Goal: Information Seeking & Learning: Learn about a topic

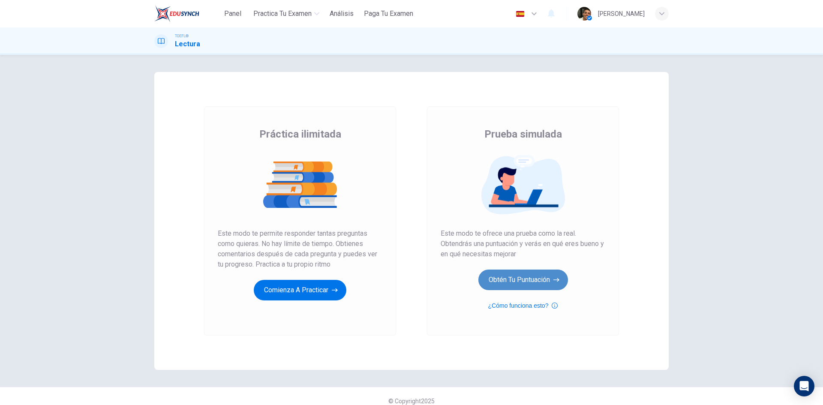
click at [517, 284] on button "Obtén tu puntuación" at bounding box center [524, 280] width 90 height 21
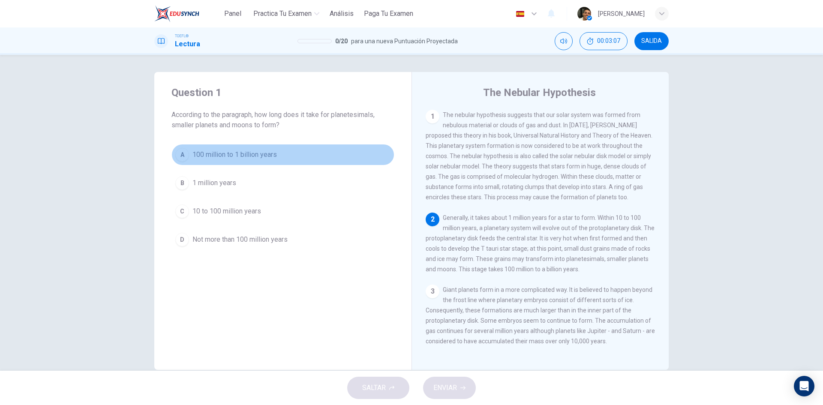
click at [227, 151] on span "100 million to 1 billion years" at bounding box center [235, 155] width 84 height 10
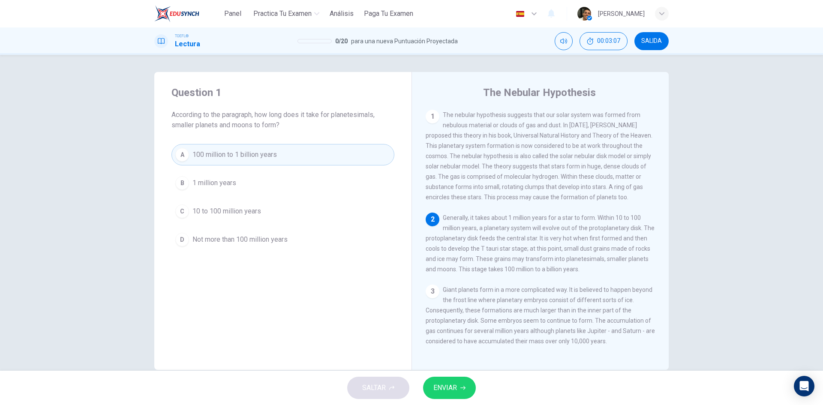
click at [446, 389] on span "ENVIAR" at bounding box center [446, 388] width 24 height 12
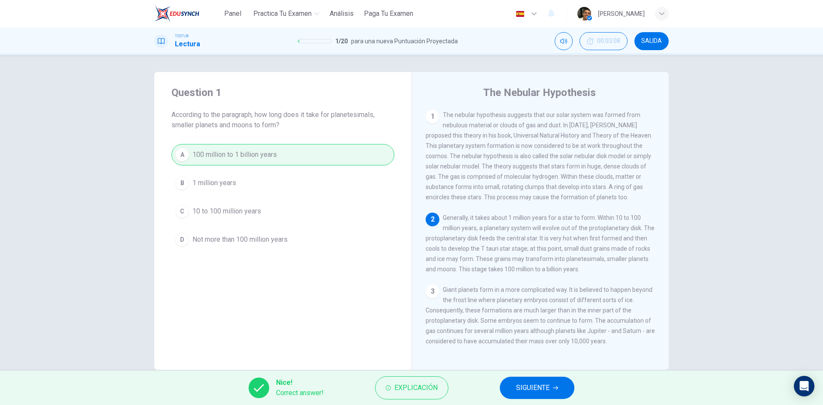
click at [520, 382] on button "SIGUIENTE" at bounding box center [537, 388] width 75 height 22
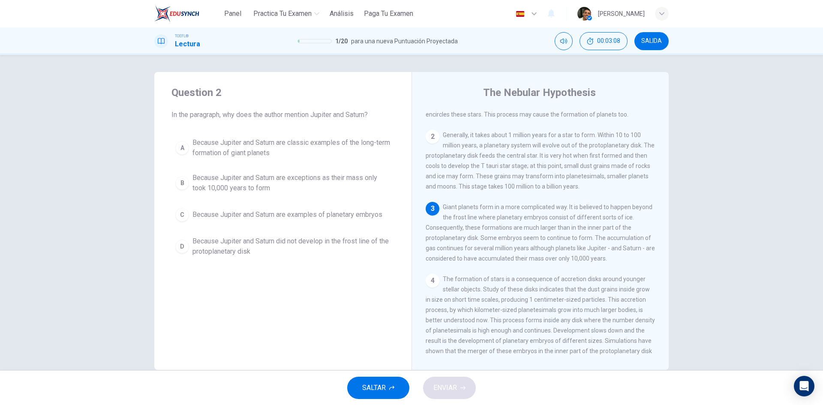
scroll to position [85, 0]
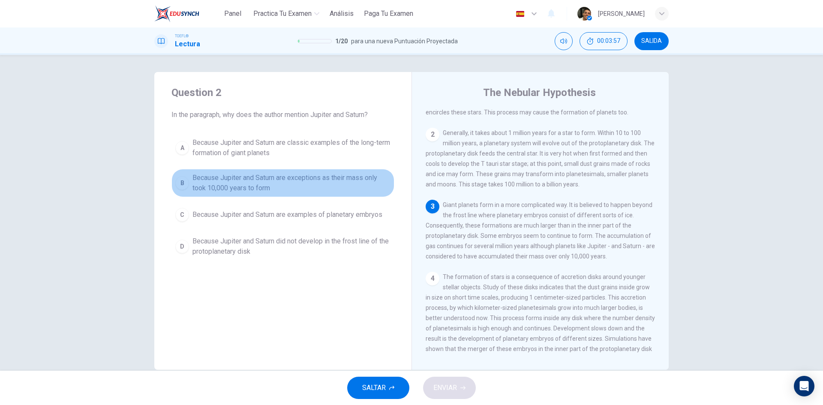
click at [292, 184] on span "Because Jupiter and Saturn are exceptions as their mass only took 10,000 years …" at bounding box center [292, 183] width 198 height 21
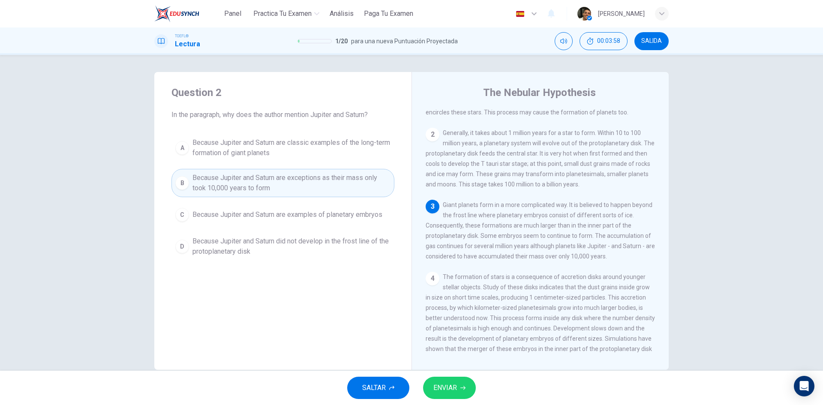
click at [469, 388] on button "ENVIAR" at bounding box center [449, 388] width 53 height 22
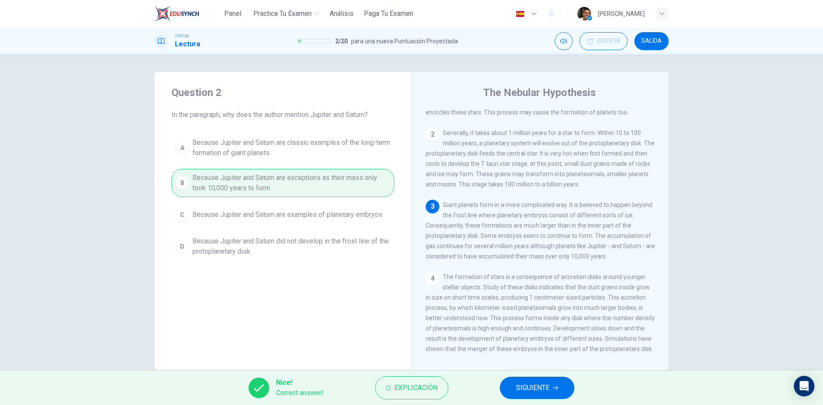
click at [516, 392] on span "SIGUIENTE" at bounding box center [532, 388] width 33 height 12
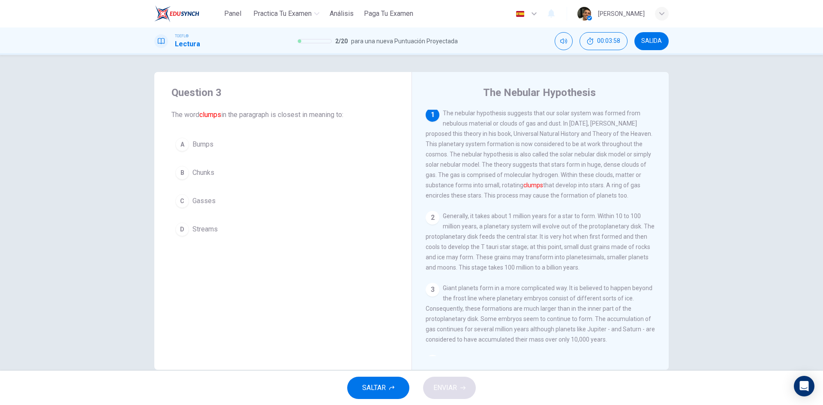
scroll to position [0, 0]
click at [205, 176] on span "Chunks" at bounding box center [204, 173] width 22 height 10
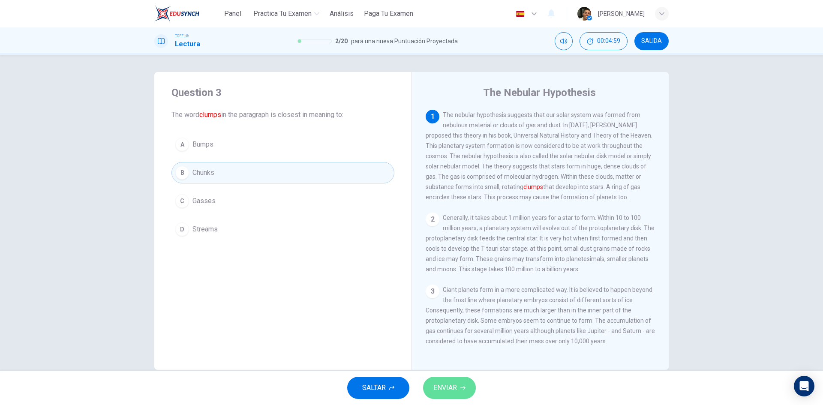
click at [467, 378] on button "ENVIAR" at bounding box center [449, 388] width 53 height 22
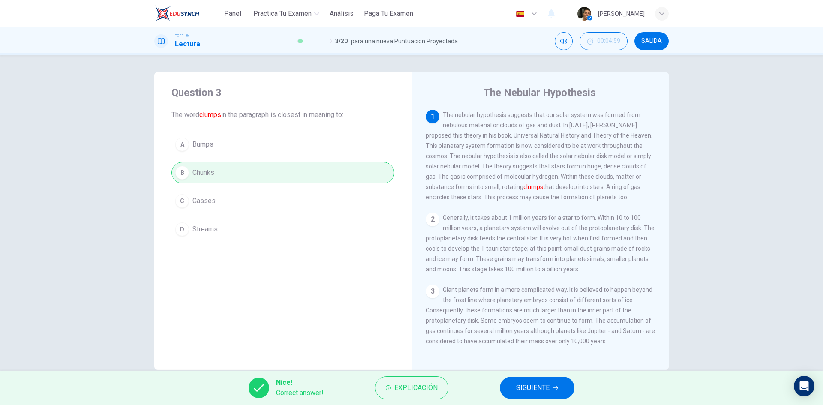
click at [524, 384] on span "SIGUIENTE" at bounding box center [532, 388] width 33 height 12
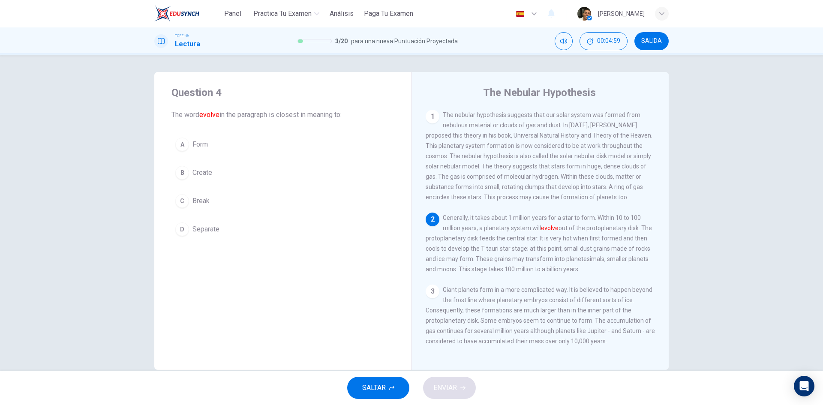
scroll to position [10, 0]
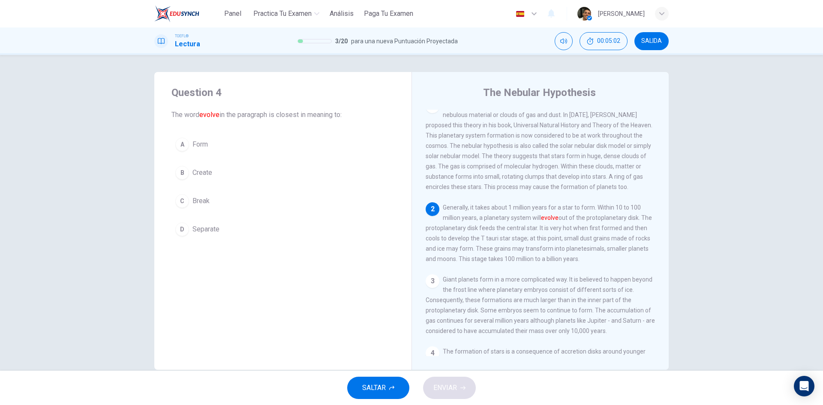
click at [193, 138] on button "A Form" at bounding box center [283, 144] width 223 height 21
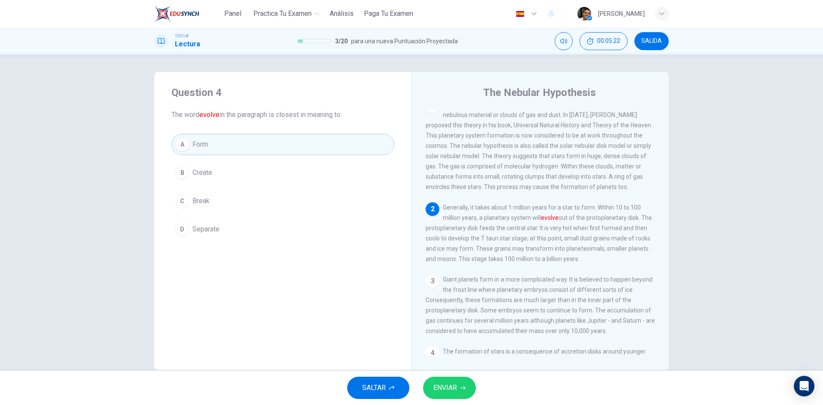
click at [459, 394] on button "ENVIAR" at bounding box center [449, 388] width 53 height 22
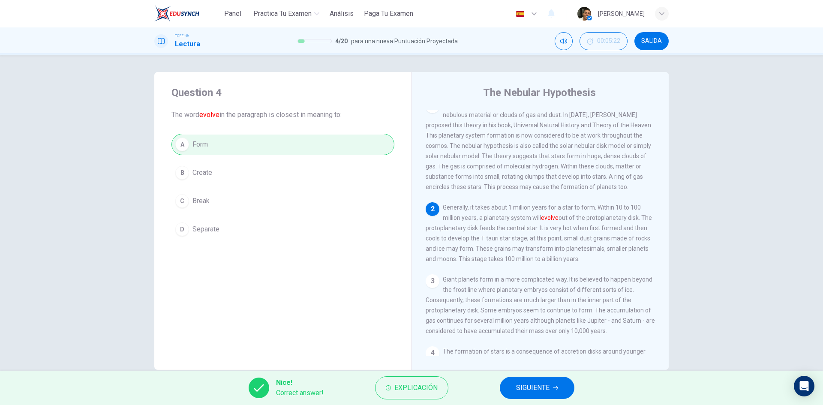
click at [519, 386] on span "SIGUIENTE" at bounding box center [532, 388] width 33 height 12
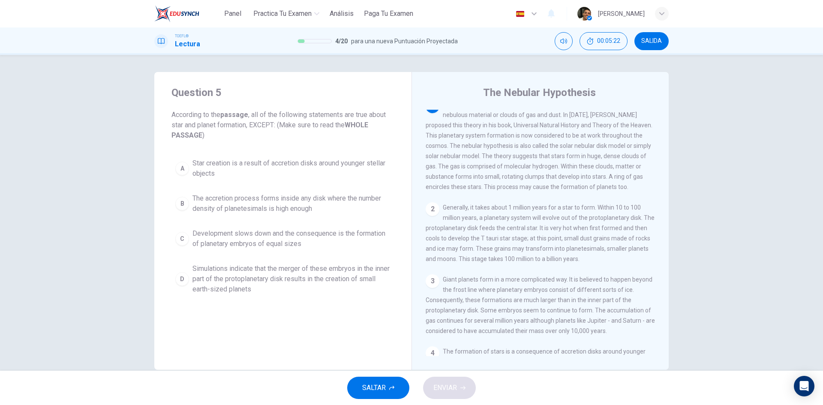
scroll to position [0, 0]
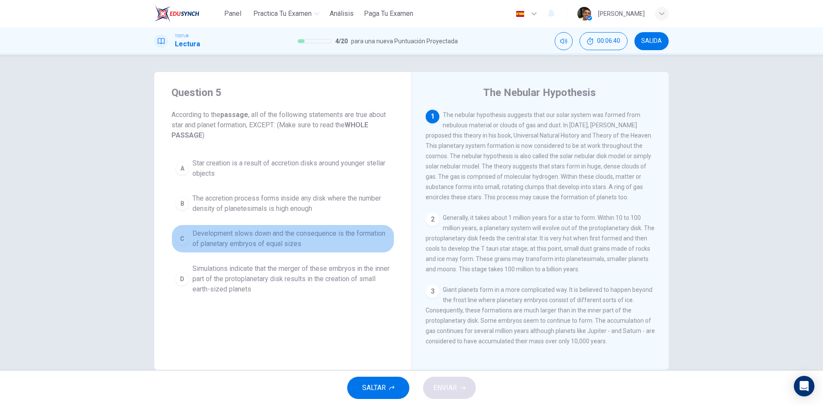
click at [328, 235] on span "Development slows down and the consequence is the formation of planetary embryo…" at bounding box center [292, 239] width 198 height 21
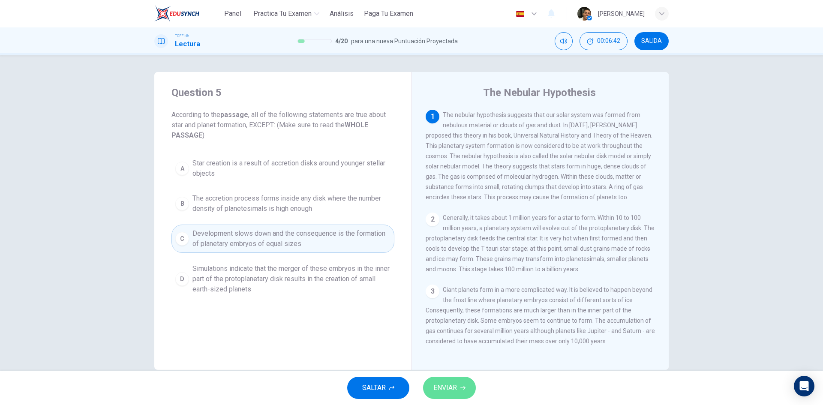
click at [457, 382] on button "ENVIAR" at bounding box center [449, 388] width 53 height 22
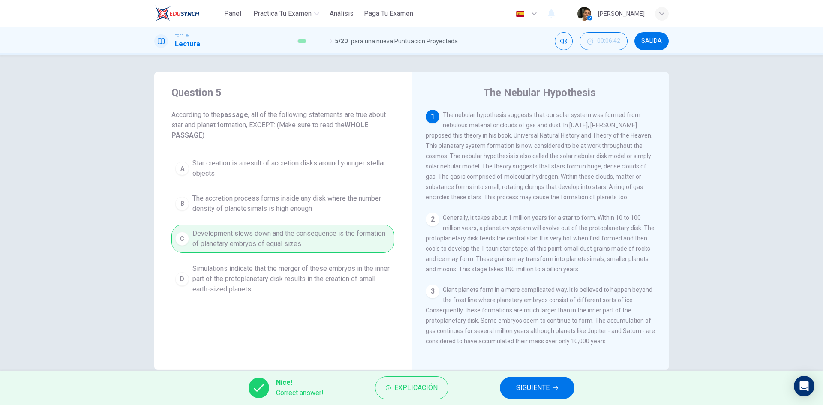
click at [534, 391] on span "SIGUIENTE" at bounding box center [532, 388] width 33 height 12
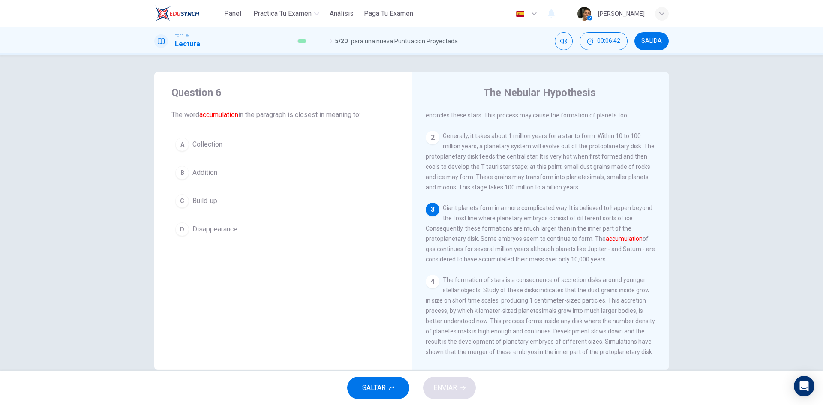
scroll to position [85, 0]
click at [205, 139] on span "Collection" at bounding box center [208, 144] width 30 height 10
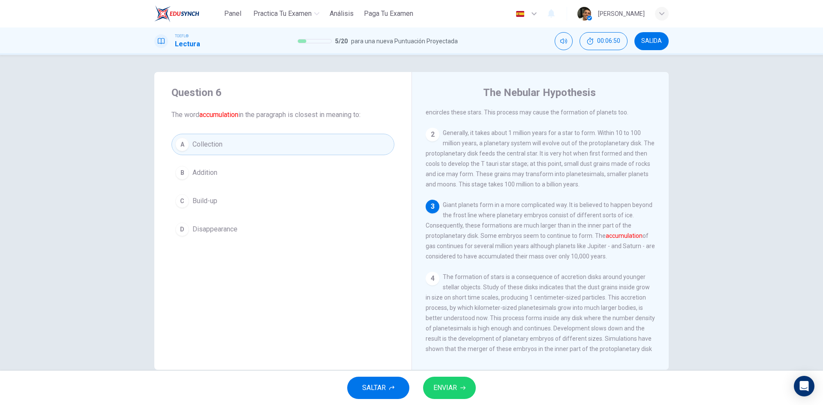
click at [453, 380] on button "ENVIAR" at bounding box center [449, 388] width 53 height 22
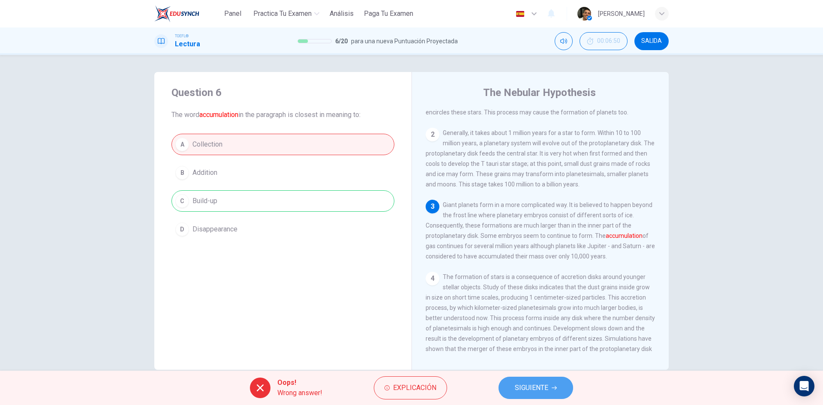
click at [510, 392] on button "SIGUIENTE" at bounding box center [536, 388] width 75 height 22
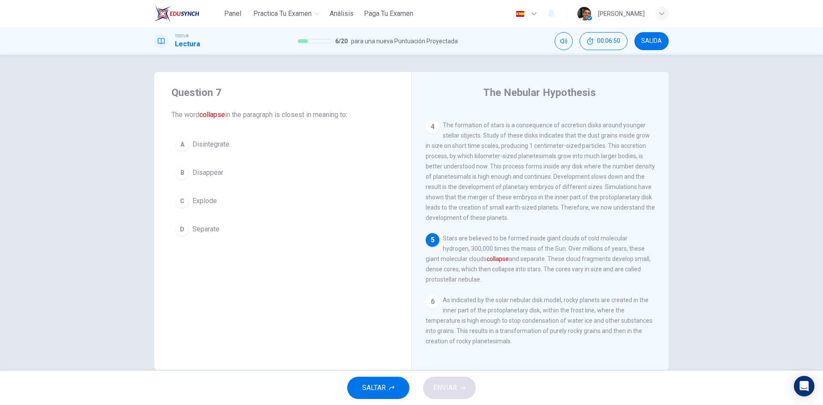
scroll to position [255, 0]
click at [218, 145] on span "Disintegrate" at bounding box center [211, 144] width 37 height 10
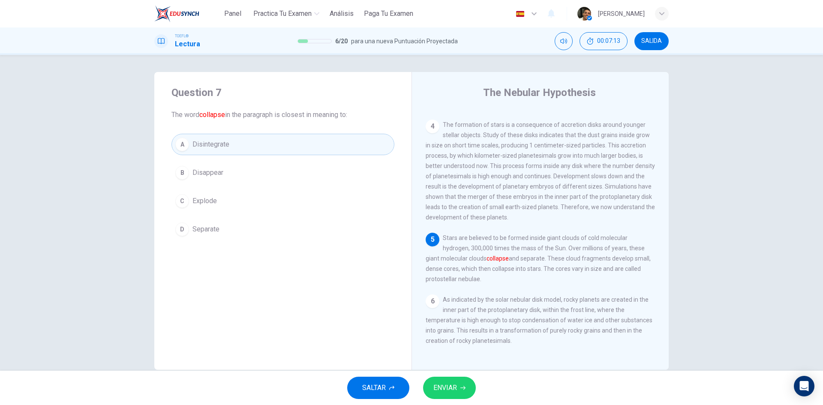
click at [452, 376] on div "SALTAR ENVIAR" at bounding box center [411, 388] width 823 height 34
click at [456, 382] on button "ENVIAR" at bounding box center [449, 388] width 53 height 22
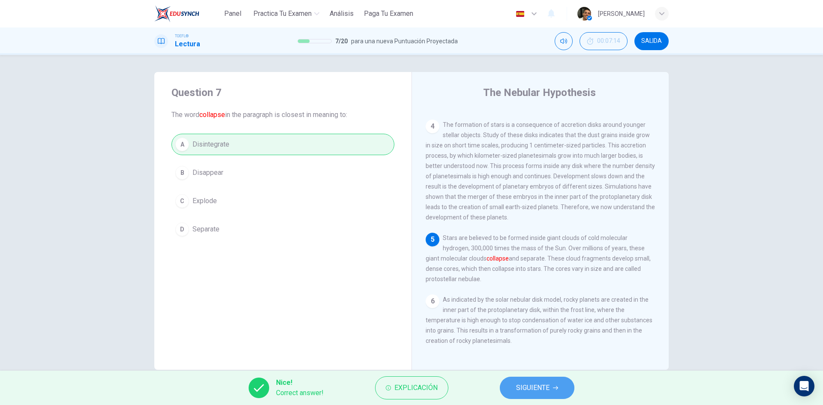
click at [533, 385] on span "SIGUIENTE" at bounding box center [532, 388] width 33 height 12
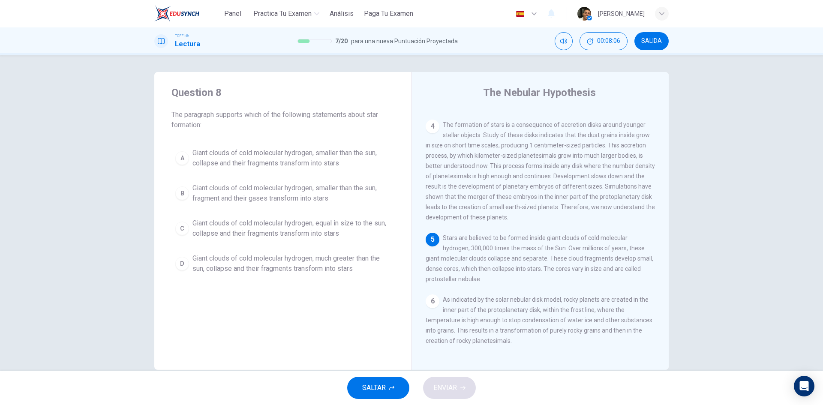
click at [331, 274] on button "D Giant clouds of cold molecular hydrogen, much greater than the sun, collapse …" at bounding box center [283, 264] width 223 height 28
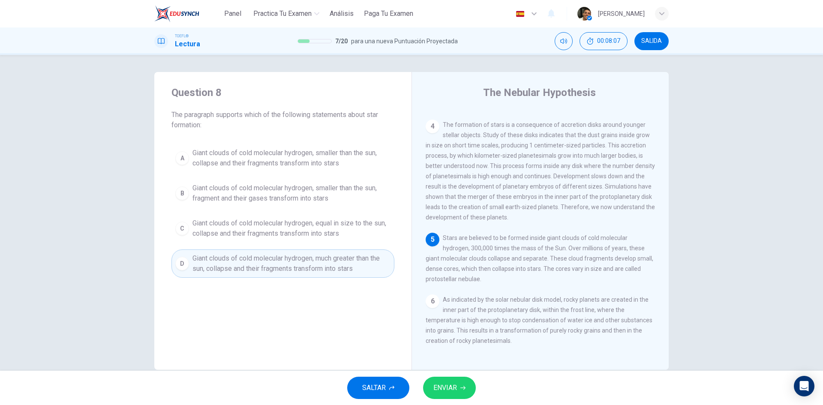
click at [455, 385] on span "ENVIAR" at bounding box center [446, 388] width 24 height 12
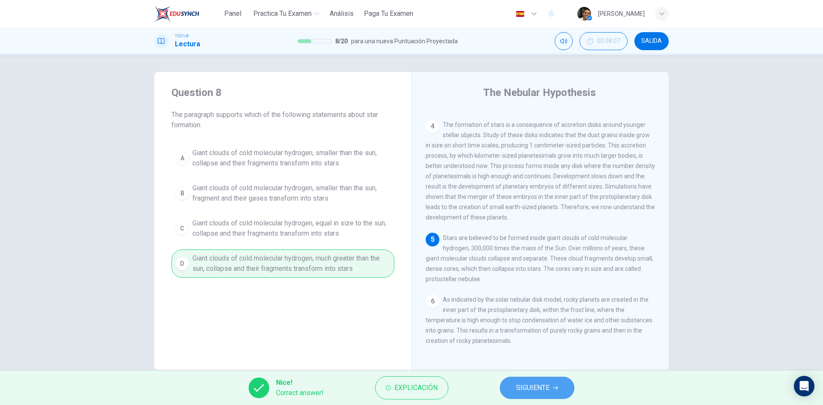
click at [533, 385] on span "SIGUIENTE" at bounding box center [532, 388] width 33 height 12
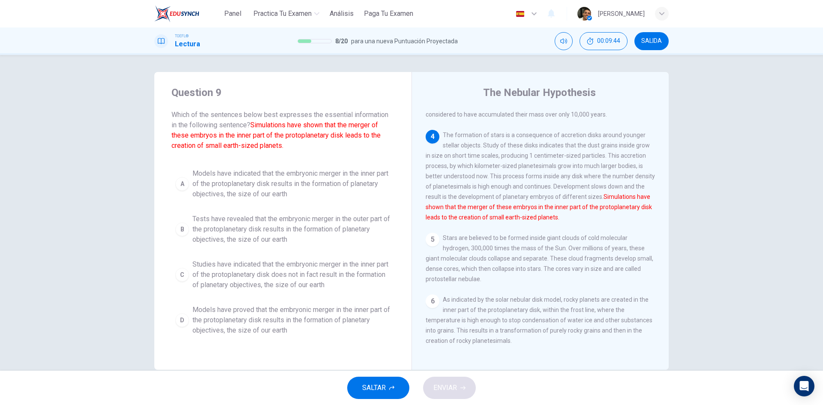
click at [326, 332] on span "Models have proved that the embryonic merger in the inner part of the protoplan…" at bounding box center [292, 320] width 198 height 31
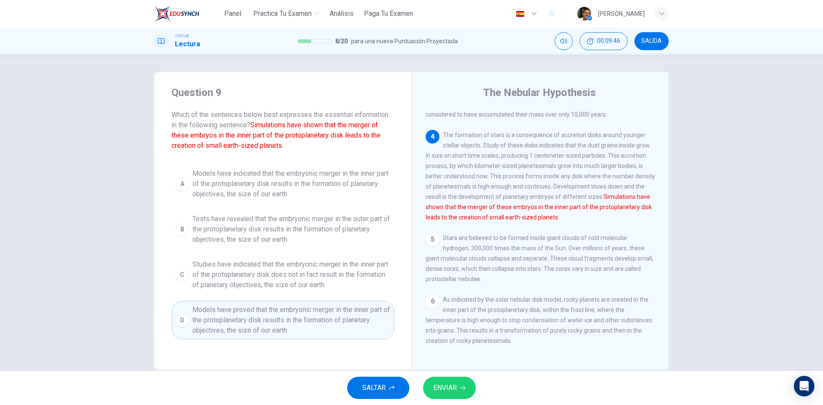
click at [450, 385] on span "ENVIAR" at bounding box center [446, 388] width 24 height 12
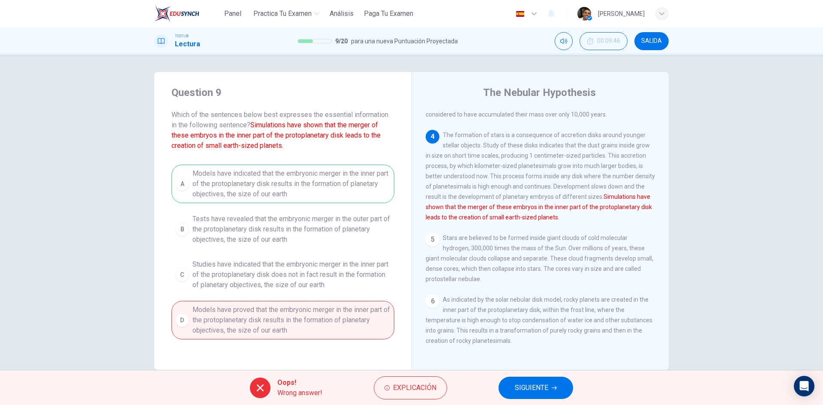
click at [527, 392] on span "SIGUIENTE" at bounding box center [531, 388] width 33 height 12
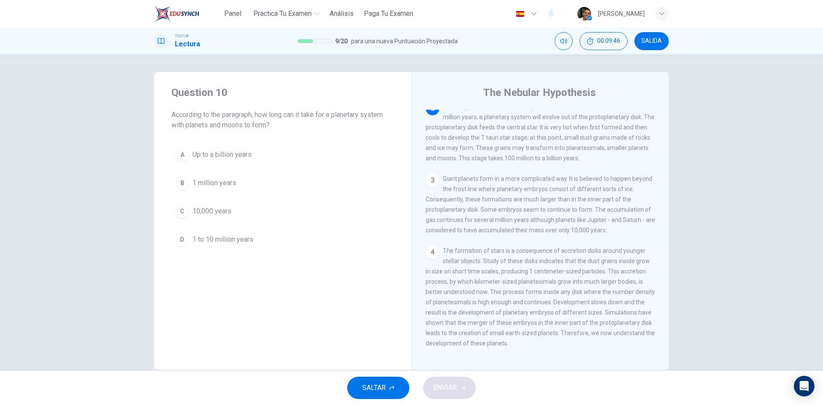
scroll to position [107, 0]
click at [242, 158] on span "Up to a billion years" at bounding box center [222, 155] width 59 height 10
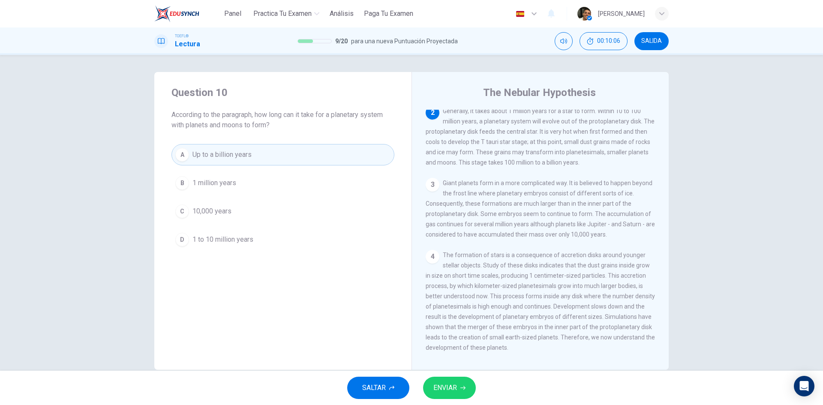
click at [443, 382] on button "ENVIAR" at bounding box center [449, 388] width 53 height 22
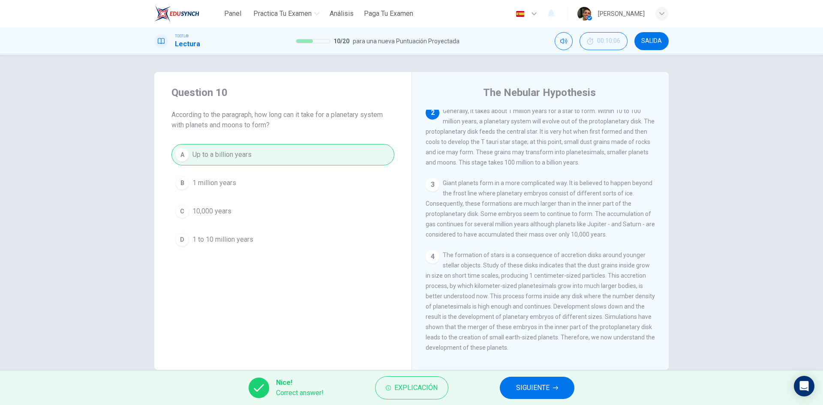
click at [511, 382] on button "SIGUIENTE" at bounding box center [537, 388] width 75 height 22
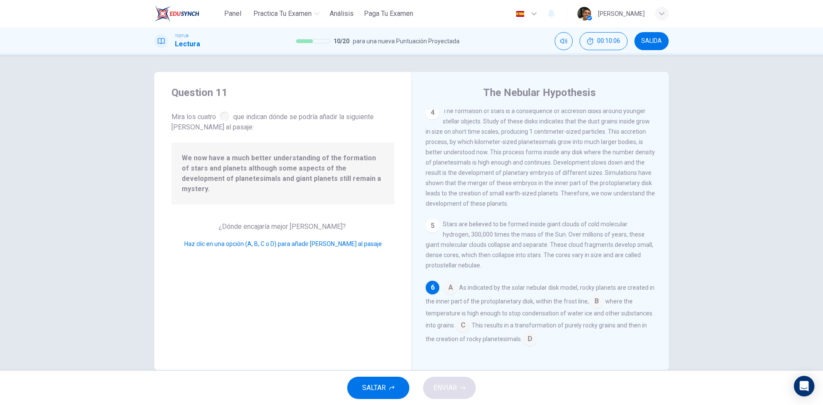
scroll to position [266, 0]
drag, startPoint x: 530, startPoint y: 342, endPoint x: 524, endPoint y: 343, distance: 7.1
click at [528, 342] on input at bounding box center [530, 340] width 14 height 14
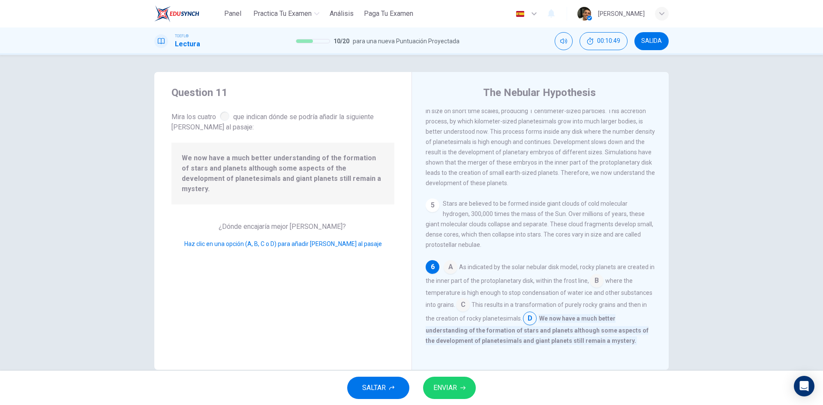
scroll to position [287, 0]
click at [471, 382] on button "ENVIAR" at bounding box center [449, 388] width 53 height 22
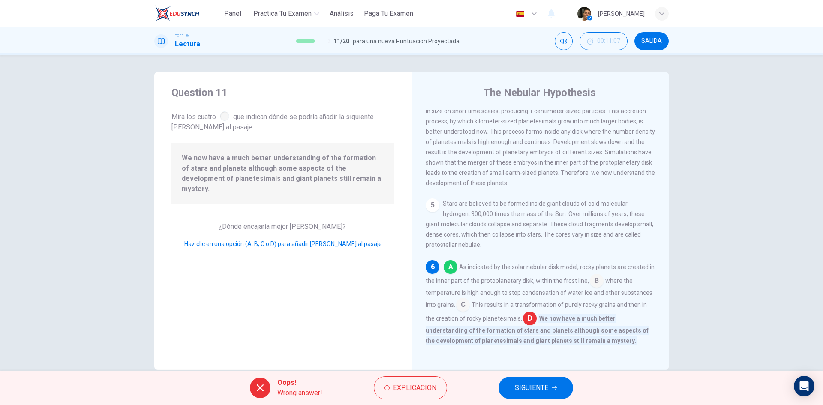
click at [549, 382] on button "SIGUIENTE" at bounding box center [536, 388] width 75 height 22
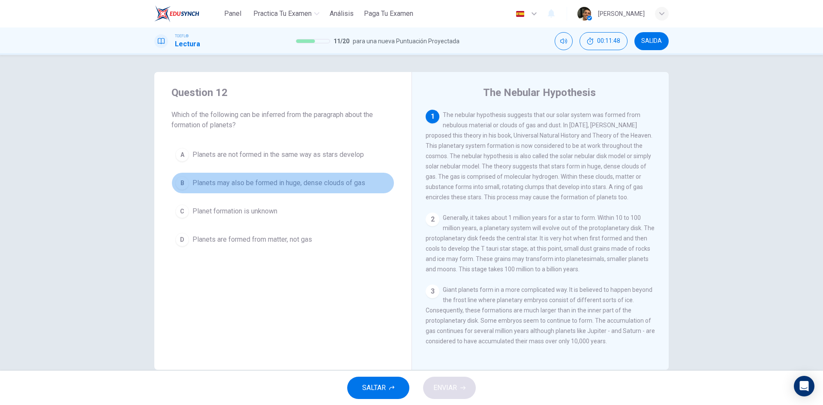
click at [324, 178] on span "Planets may also be formed in huge, dense clouds of gas" at bounding box center [279, 183] width 173 height 10
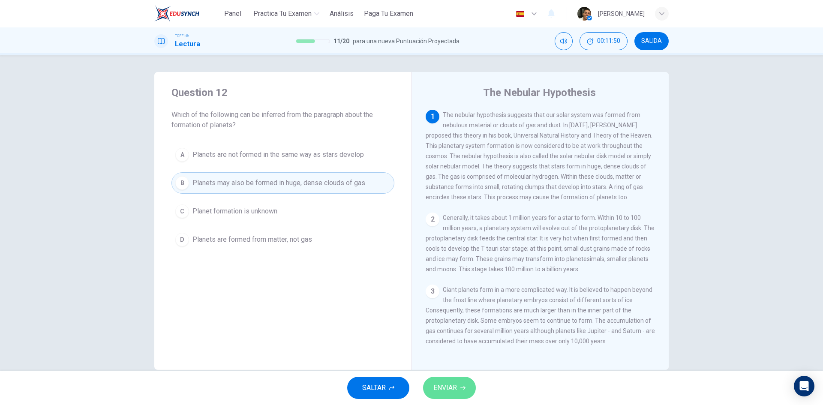
click at [455, 380] on button "ENVIAR" at bounding box center [449, 388] width 53 height 22
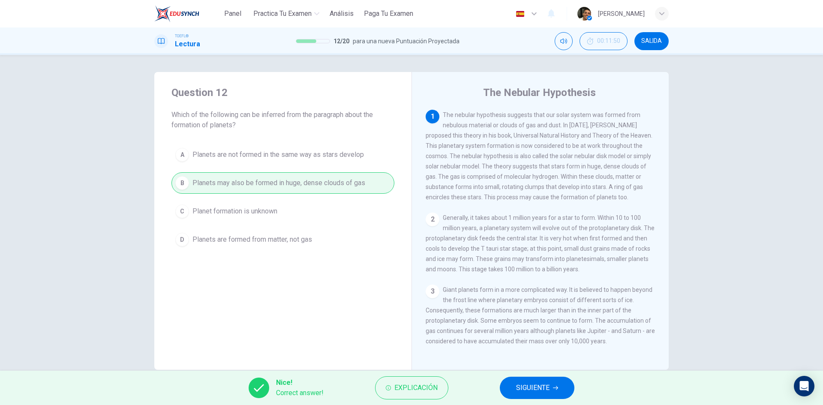
click at [510, 386] on button "SIGUIENTE" at bounding box center [537, 388] width 75 height 22
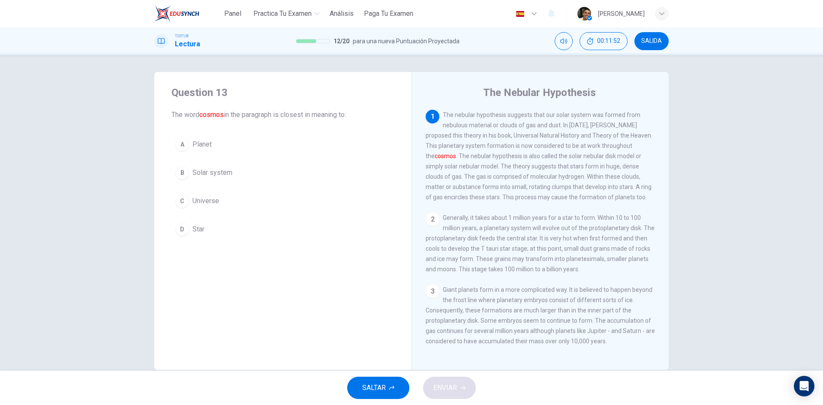
click at [203, 197] on span "Universe" at bounding box center [206, 201] width 27 height 10
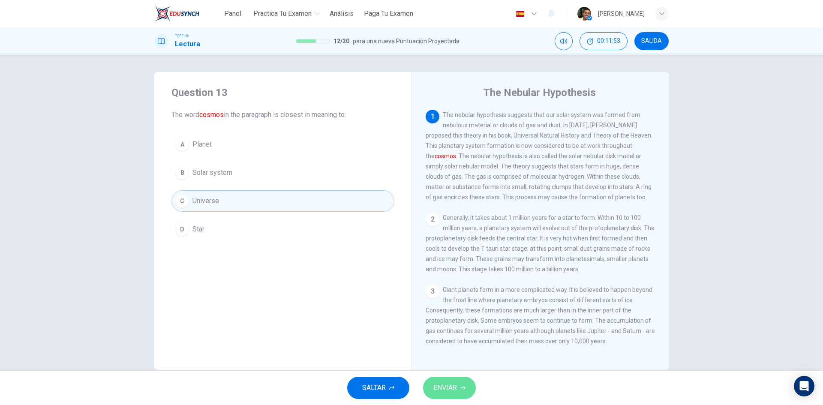
click at [449, 390] on span "ENVIAR" at bounding box center [446, 388] width 24 height 12
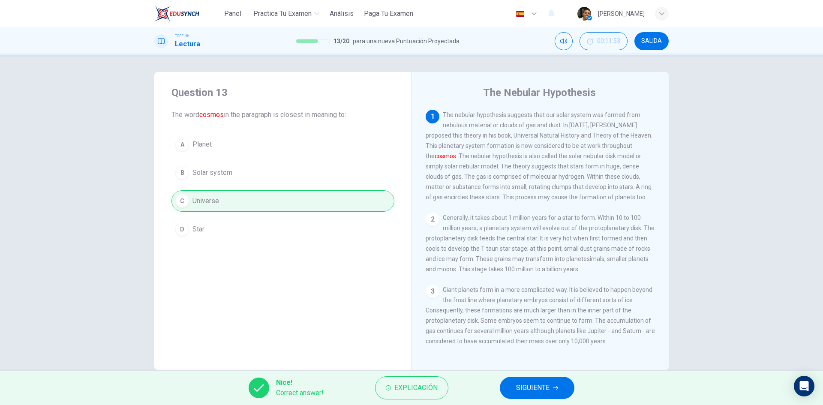
click at [524, 388] on span "SIGUIENTE" at bounding box center [532, 388] width 33 height 12
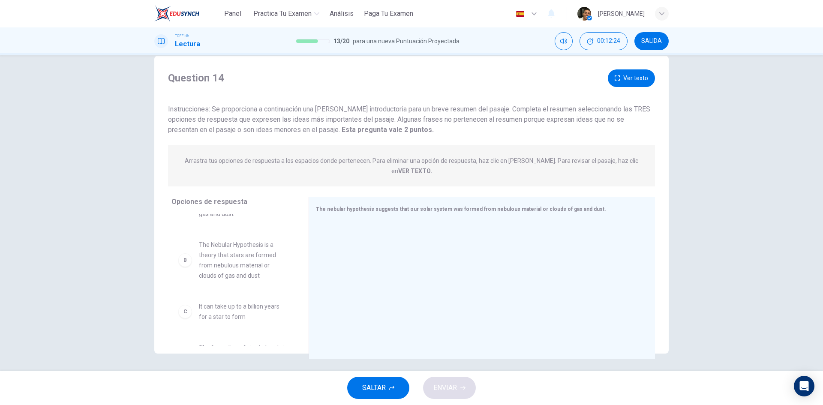
scroll to position [44, 0]
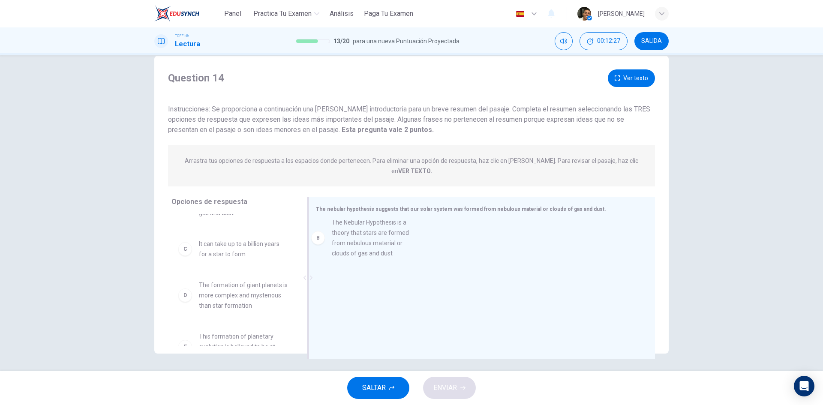
drag, startPoint x: 243, startPoint y: 251, endPoint x: 395, endPoint y: 249, distance: 152.2
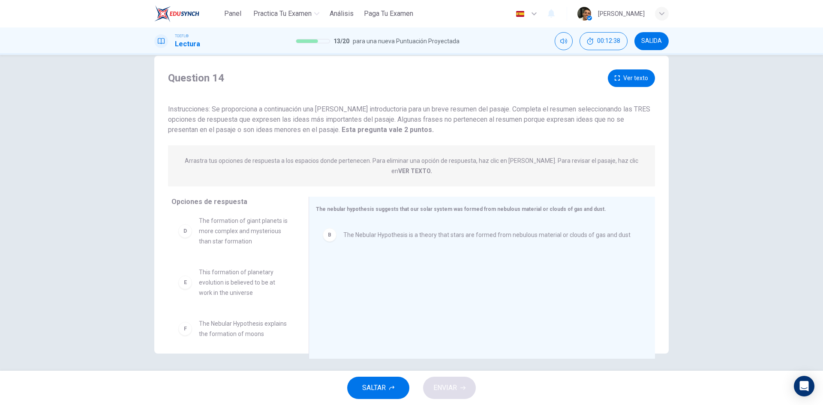
scroll to position [75, 0]
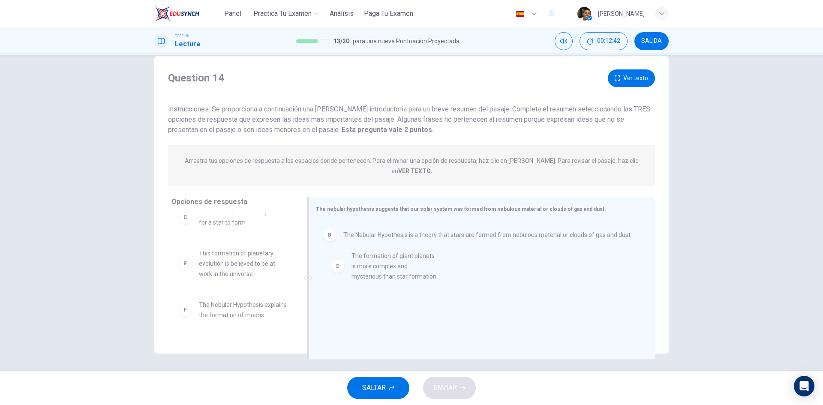
drag, startPoint x: 228, startPoint y: 258, endPoint x: 385, endPoint y: 271, distance: 157.5
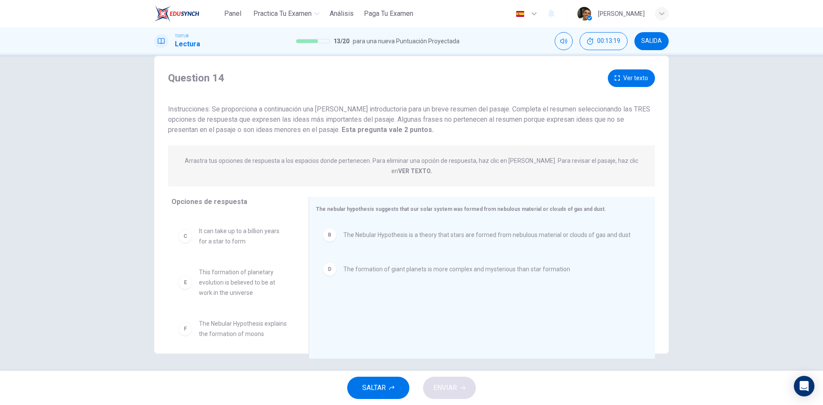
scroll to position [67, 0]
drag, startPoint x: 228, startPoint y: 273, endPoint x: 364, endPoint y: 290, distance: 137.5
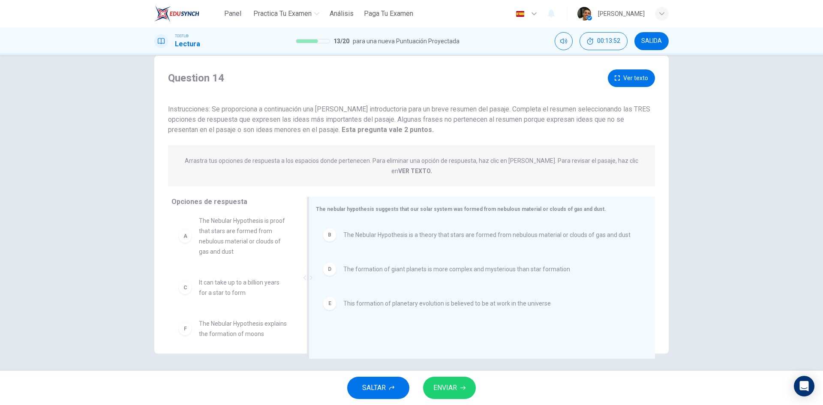
scroll to position [15, 0]
drag, startPoint x: 355, startPoint y: 267, endPoint x: 359, endPoint y: 309, distance: 42.2
click at [452, 383] on span "ENVIAR" at bounding box center [446, 388] width 24 height 12
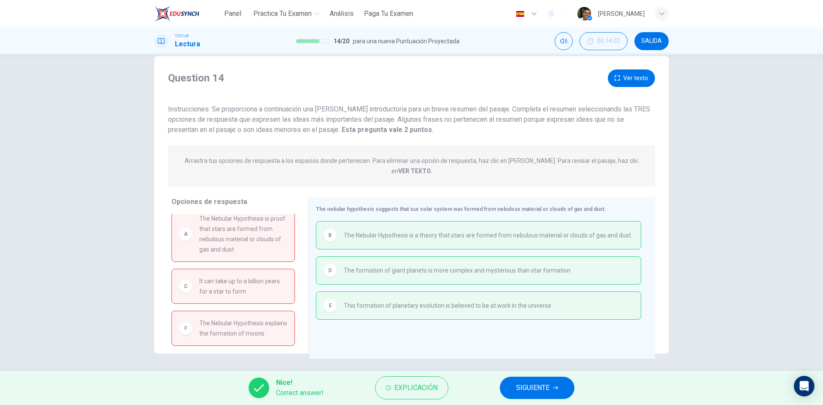
scroll to position [18, 0]
click at [526, 390] on span "SIGUIENTE" at bounding box center [532, 388] width 33 height 12
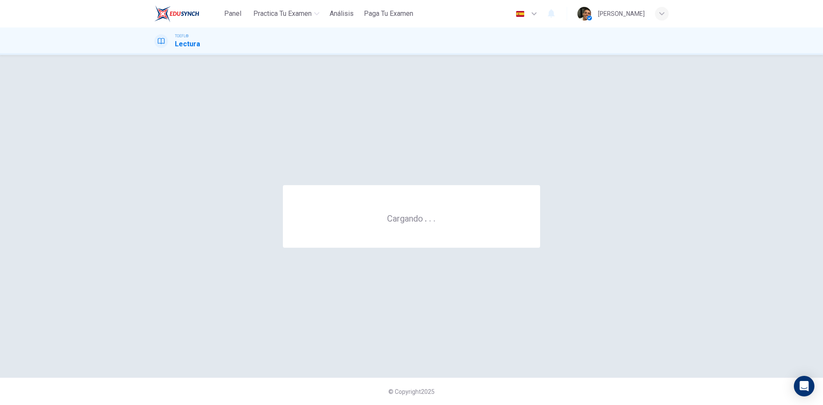
scroll to position [0, 0]
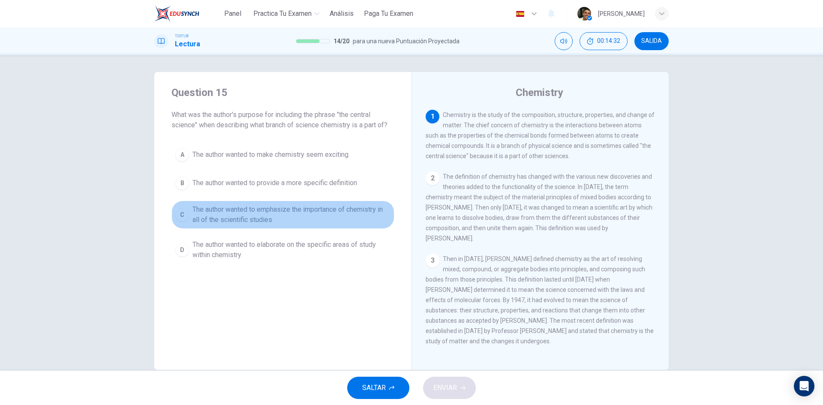
click at [222, 226] on button "C The author wanted to emphasize the importance of chemistry in all of the scie…" at bounding box center [283, 215] width 223 height 28
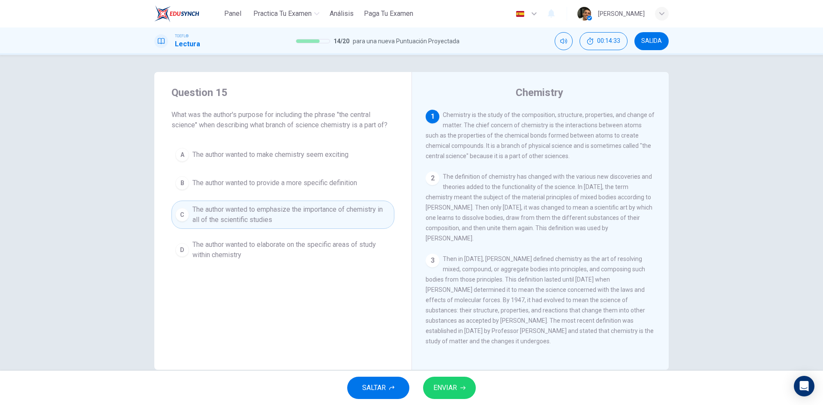
click at [453, 386] on span "ENVIAR" at bounding box center [446, 388] width 24 height 12
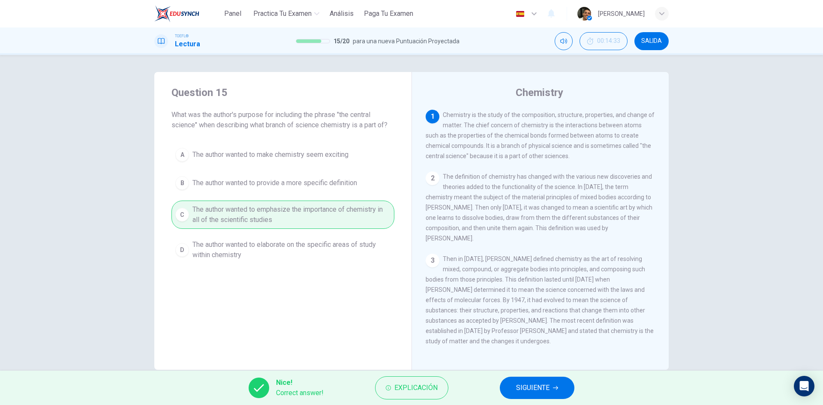
click at [574, 396] on div "Nice! Correct answer! Explicación SIGUIENTE" at bounding box center [411, 388] width 823 height 34
click at [551, 385] on button "SIGUIENTE" at bounding box center [537, 388] width 75 height 22
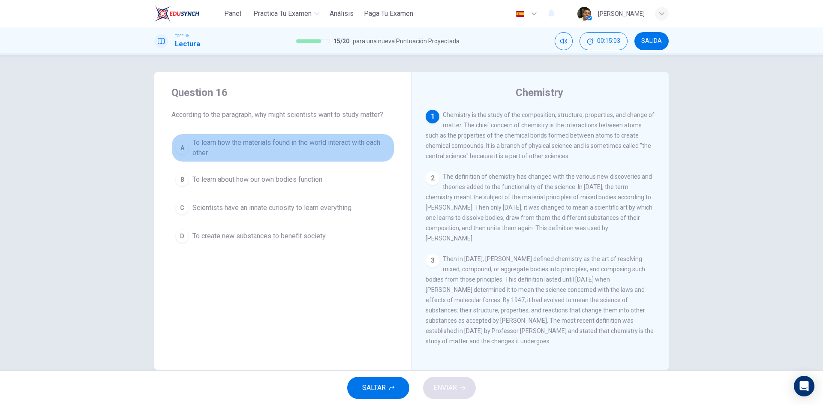
click at [210, 140] on span "To learn how the materials found in the world interact with each other" at bounding box center [292, 148] width 198 height 21
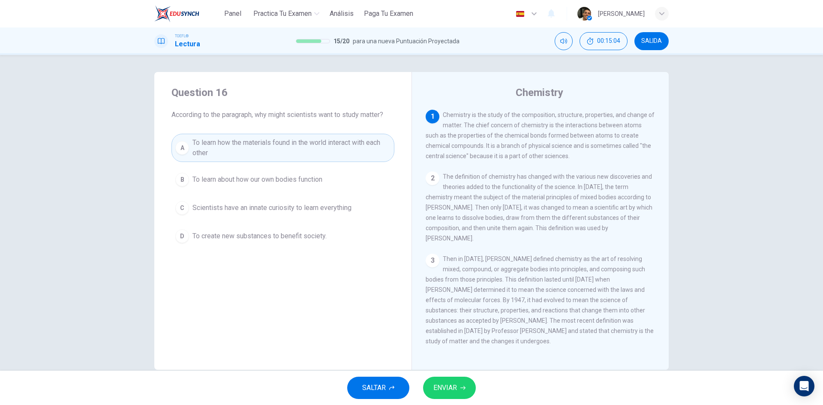
click at [458, 391] on button "ENVIAR" at bounding box center [449, 388] width 53 height 22
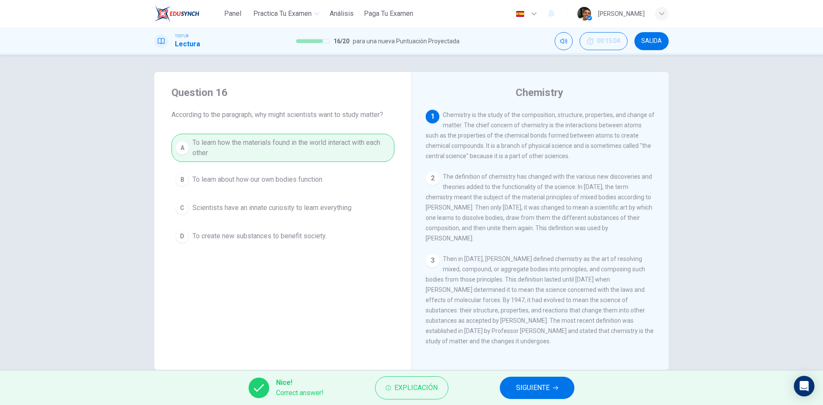
click at [537, 393] on span "SIGUIENTE" at bounding box center [532, 388] width 33 height 12
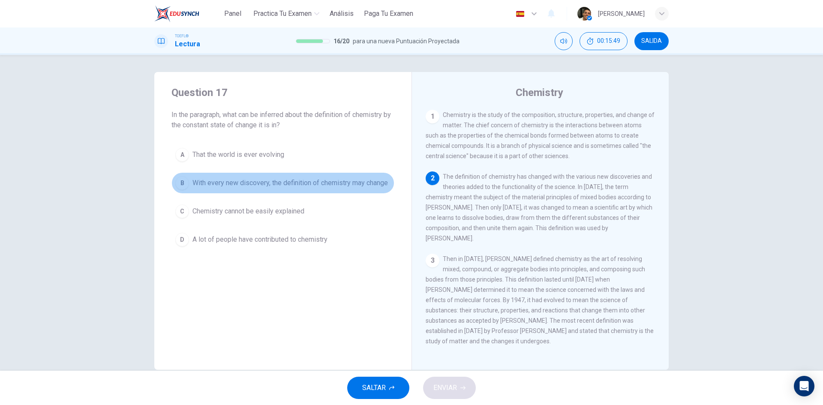
drag, startPoint x: 353, startPoint y: 179, endPoint x: 412, endPoint y: 247, distance: 89.7
click at [355, 179] on span "With every new discovery, the definition of chemistry may change" at bounding box center [291, 183] width 196 height 10
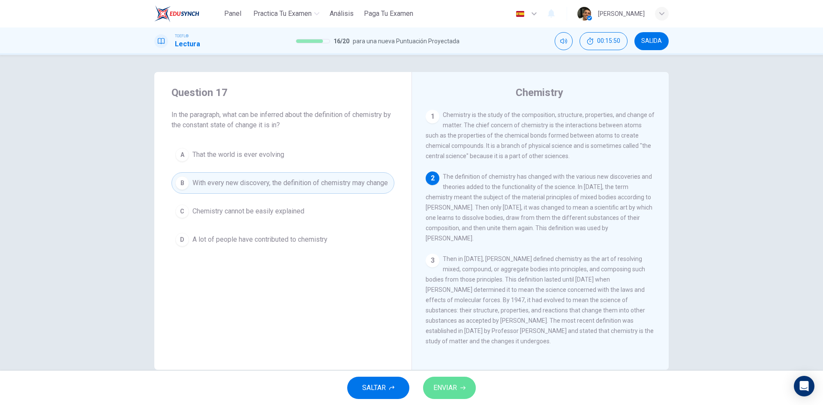
click at [437, 383] on span "ENVIAR" at bounding box center [446, 388] width 24 height 12
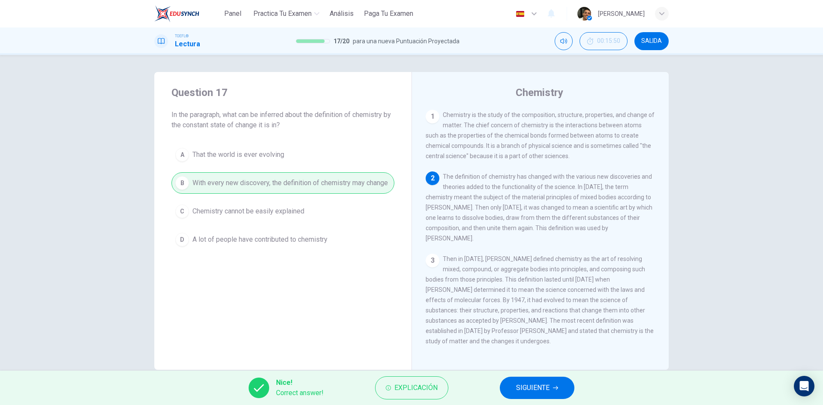
click at [548, 389] on span "SIGUIENTE" at bounding box center [532, 388] width 33 height 12
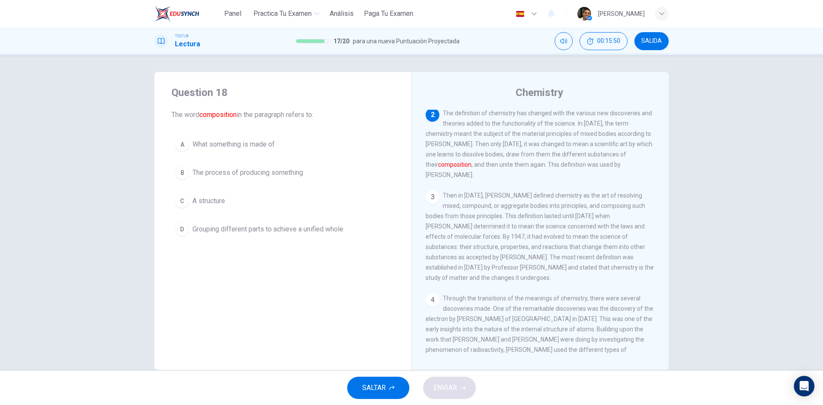
scroll to position [64, 0]
drag, startPoint x: 188, startPoint y: 199, endPoint x: 200, endPoint y: 206, distance: 13.5
click at [189, 199] on button "C A structure" at bounding box center [283, 200] width 223 height 21
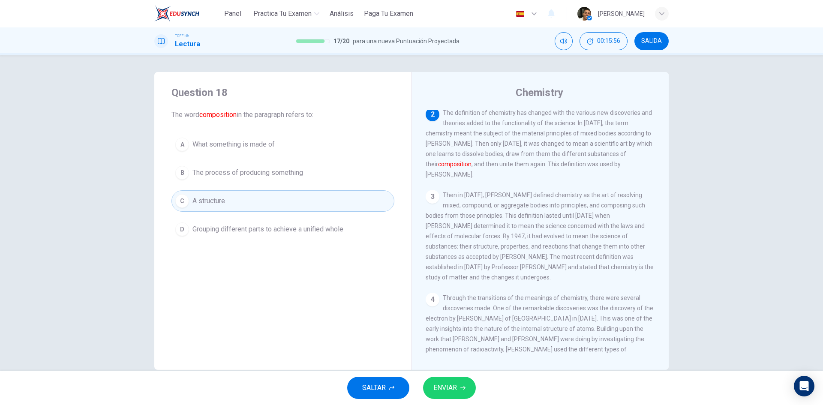
click at [442, 376] on div "SALTAR ENVIAR" at bounding box center [411, 388] width 823 height 34
click at [449, 382] on span "ENVIAR" at bounding box center [446, 388] width 24 height 12
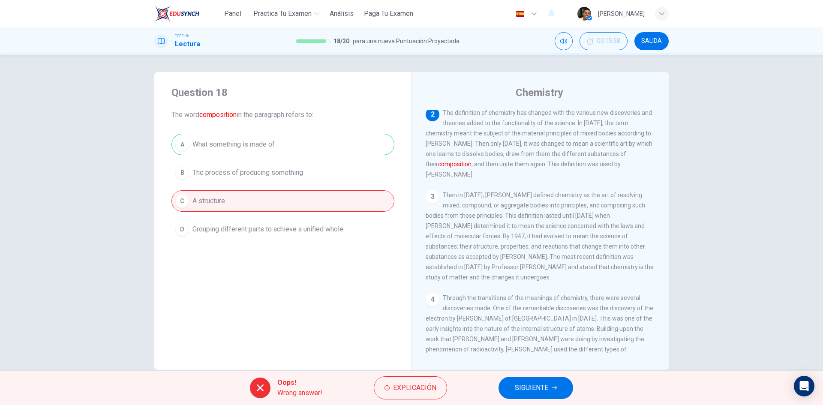
click at [546, 390] on span "SIGUIENTE" at bounding box center [531, 388] width 33 height 12
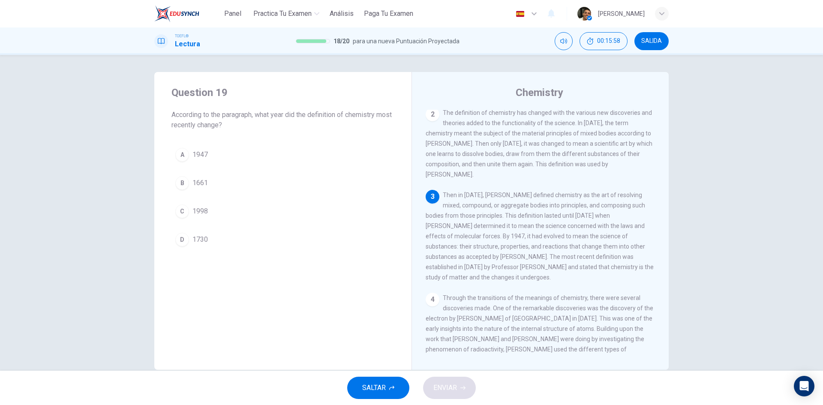
scroll to position [85, 0]
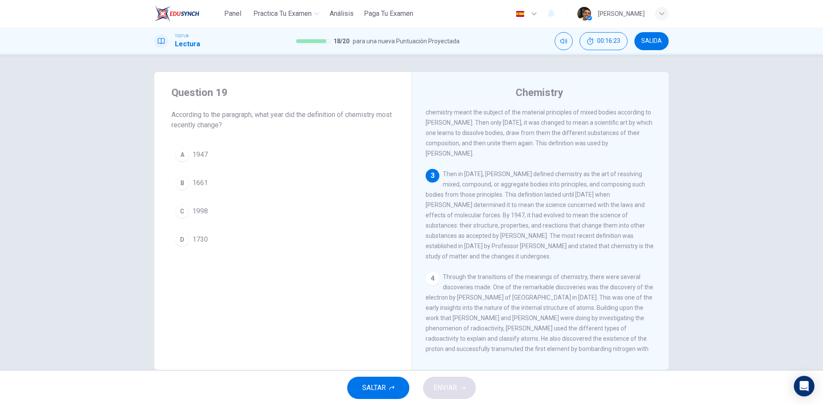
click at [182, 212] on div "C" at bounding box center [182, 212] width 14 height 14
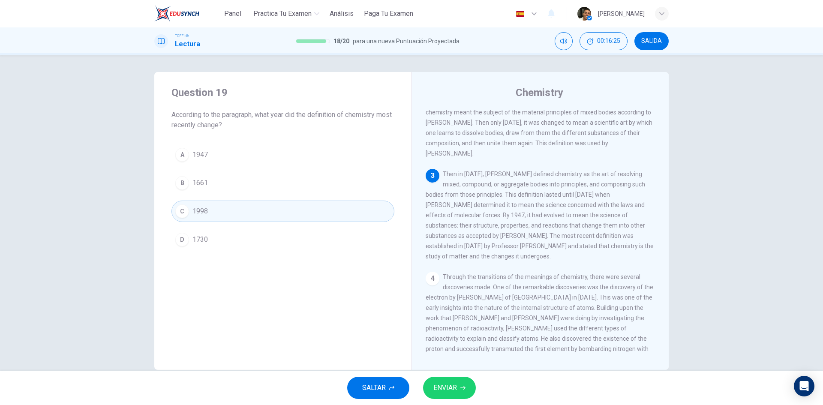
click at [452, 377] on button "ENVIAR" at bounding box center [449, 388] width 53 height 22
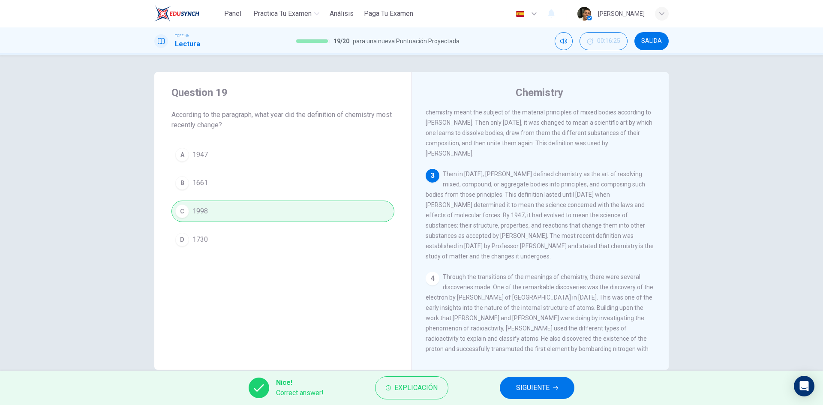
click at [509, 386] on button "SIGUIENTE" at bounding box center [537, 388] width 75 height 22
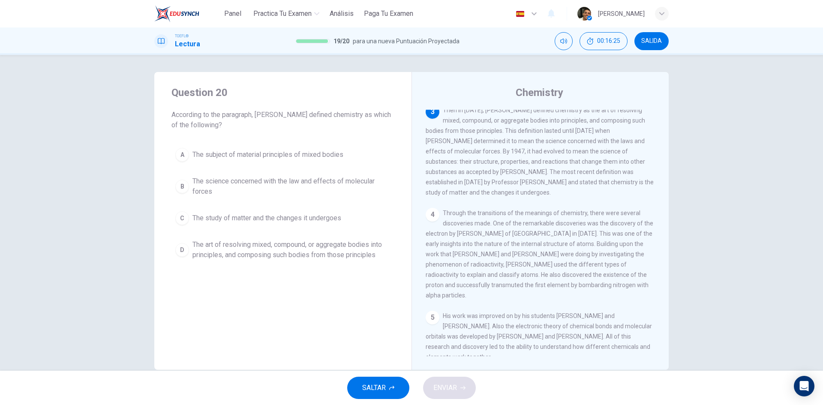
scroll to position [149, 0]
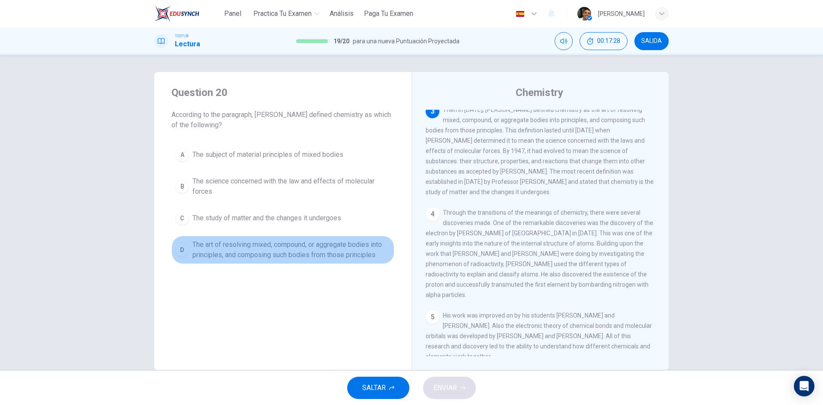
click at [363, 240] on span "The art of resolving mixed, compound, or aggregate bodies into principles, and …" at bounding box center [292, 250] width 198 height 21
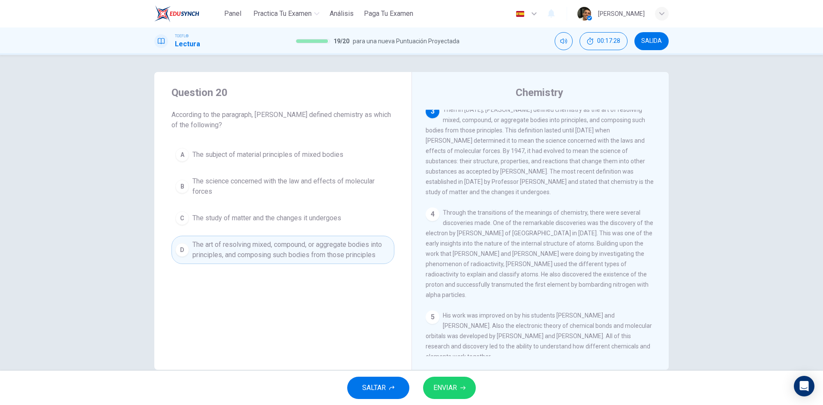
click at [456, 378] on button "ENVIAR" at bounding box center [449, 388] width 53 height 22
